Goal: Find specific page/section: Find specific page/section

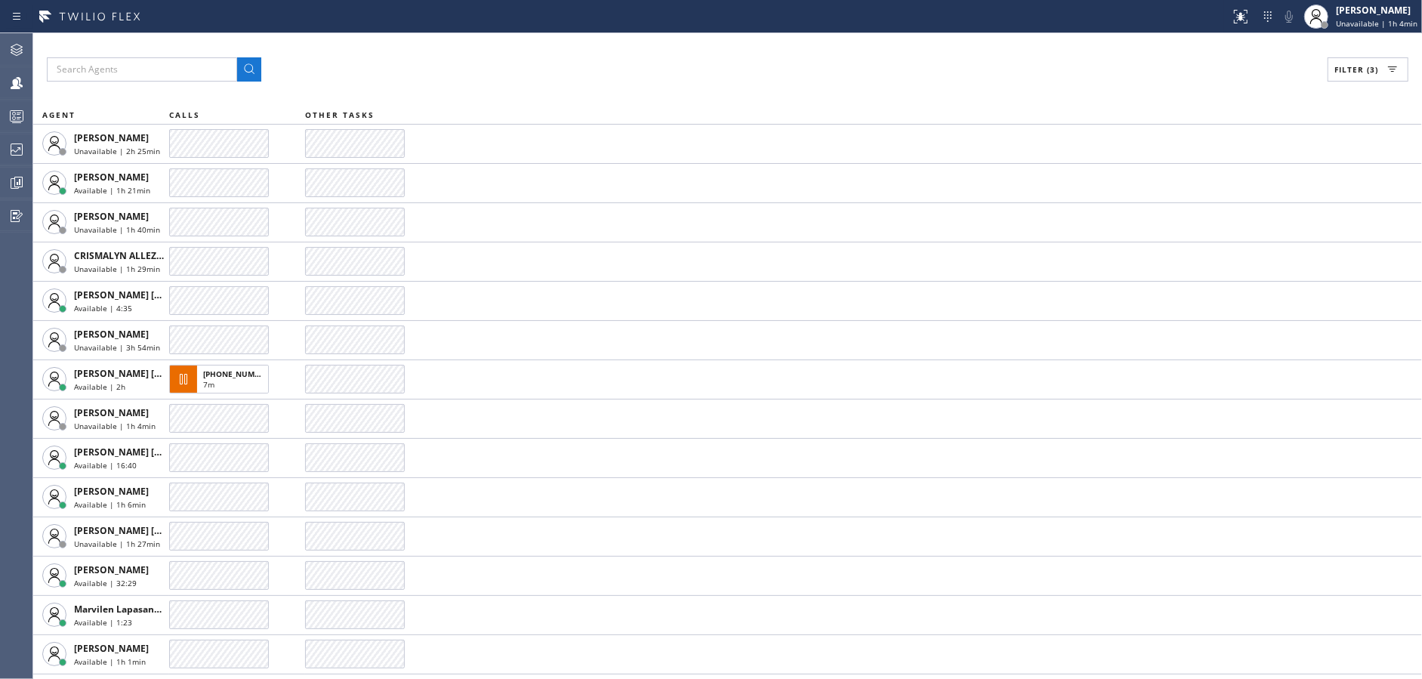
click at [514, 72] on div "Filter (3)" at bounding box center [728, 69] width 1362 height 24
click at [594, 76] on div "Filter (3)" at bounding box center [728, 69] width 1362 height 24
click at [0, 152] on div at bounding box center [16, 149] width 33 height 18
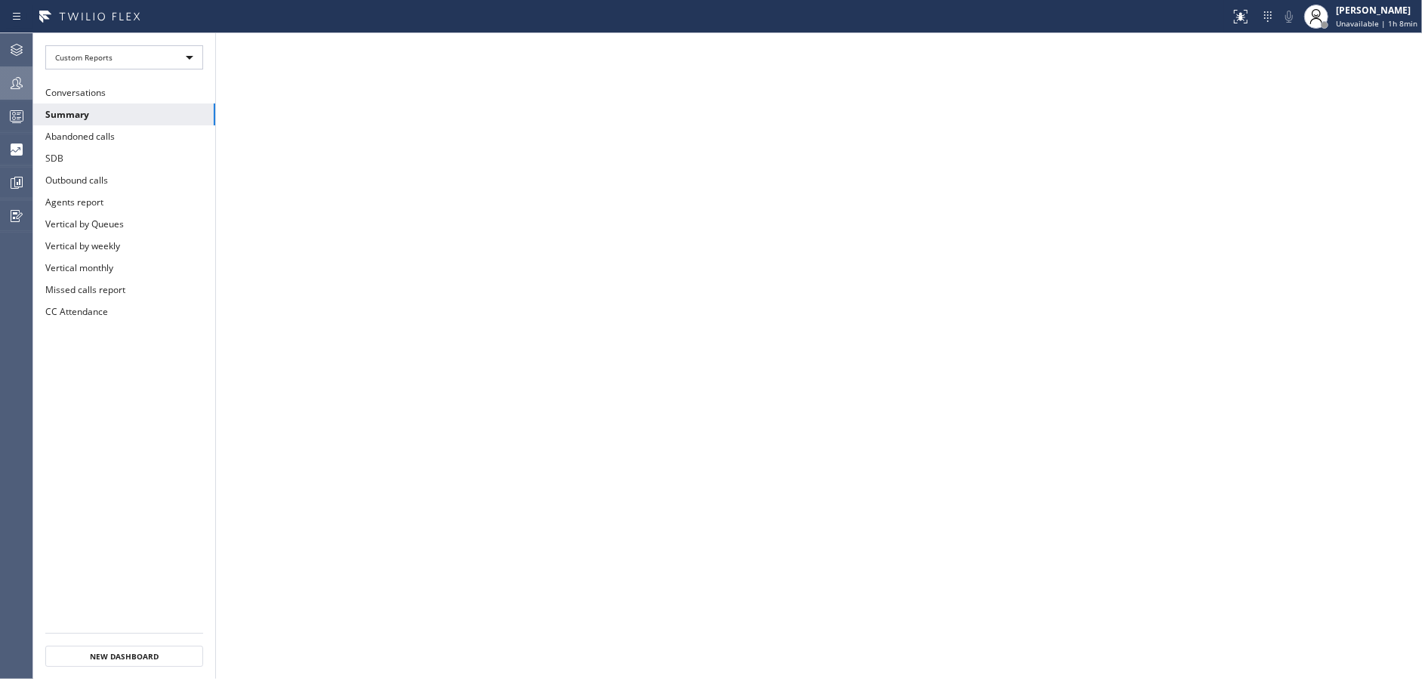
click at [0, 84] on div at bounding box center [16, 83] width 33 height 18
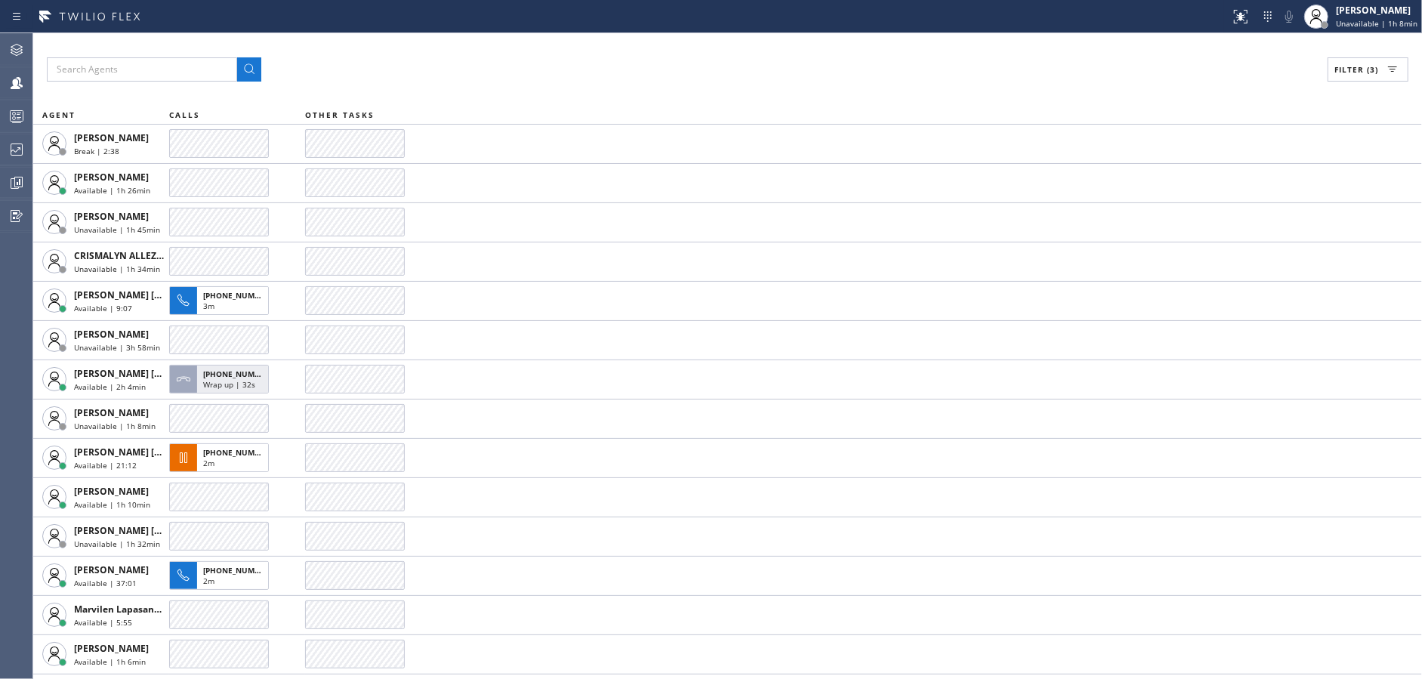
click at [483, 56] on div "Filter (3) AGENT CALLS OTHER TASKS [PERSON_NAME] Break | 2:38 [PERSON_NAME] Ava…" at bounding box center [727, 356] width 1389 height 646
